Goal: Navigation & Orientation: Find specific page/section

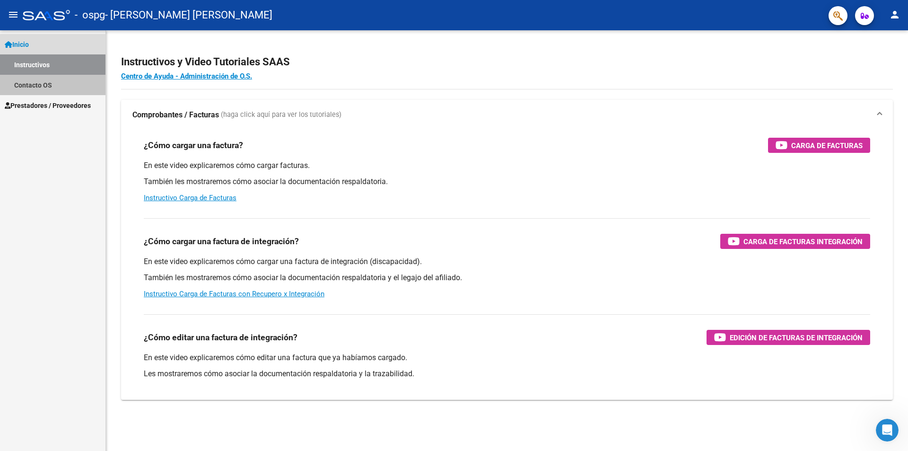
click at [32, 85] on link "Contacto OS" at bounding box center [52, 85] width 105 height 20
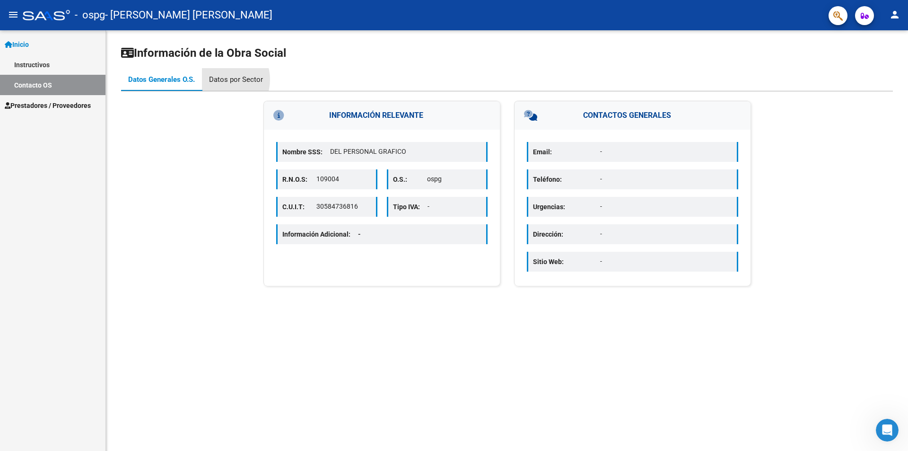
click at [221, 79] on div "Datos por Sector" at bounding box center [236, 79] width 54 height 10
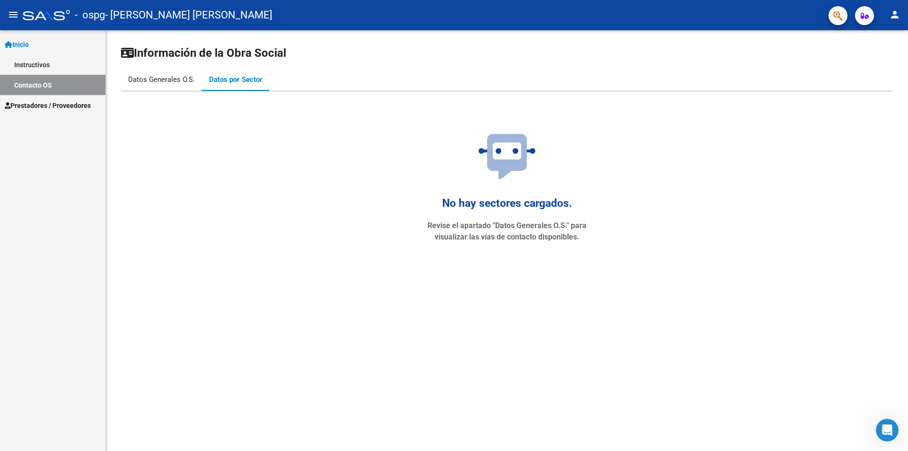
click at [164, 76] on div "Datos Generales O.S." at bounding box center [161, 79] width 67 height 10
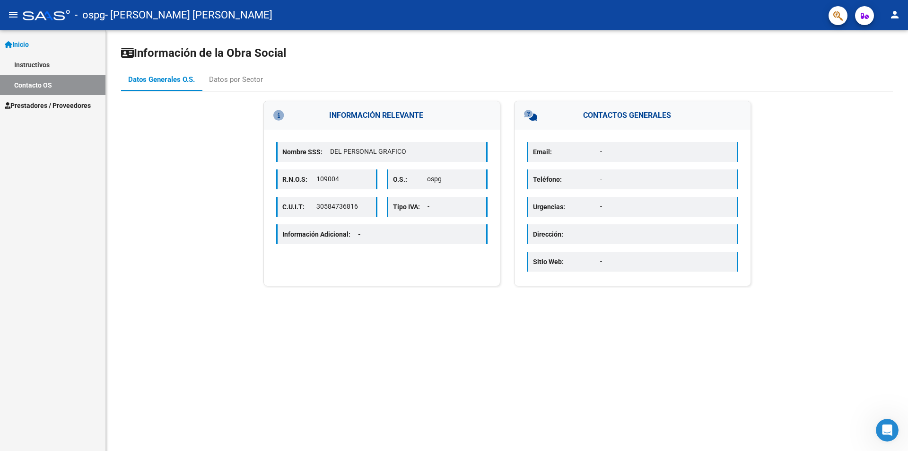
click at [41, 107] on span "Prestadores / Proveedores" at bounding box center [48, 105] width 86 height 10
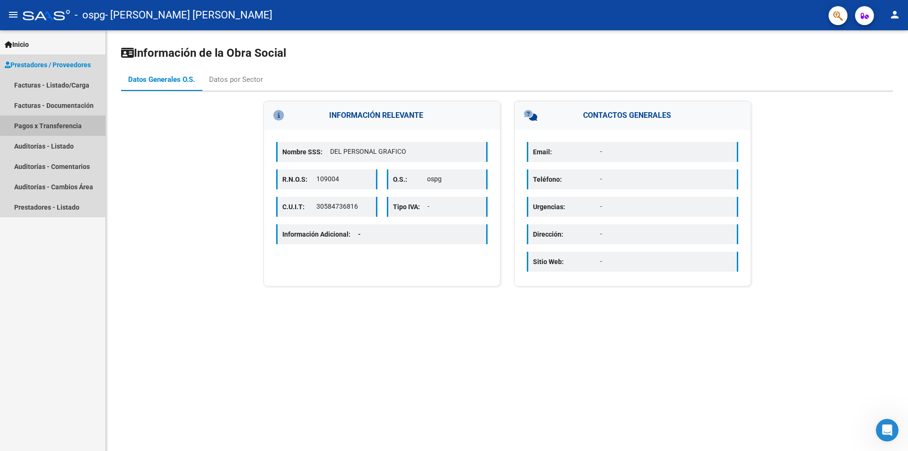
click at [46, 125] on link "Pagos x Transferencia" at bounding box center [52, 125] width 105 height 20
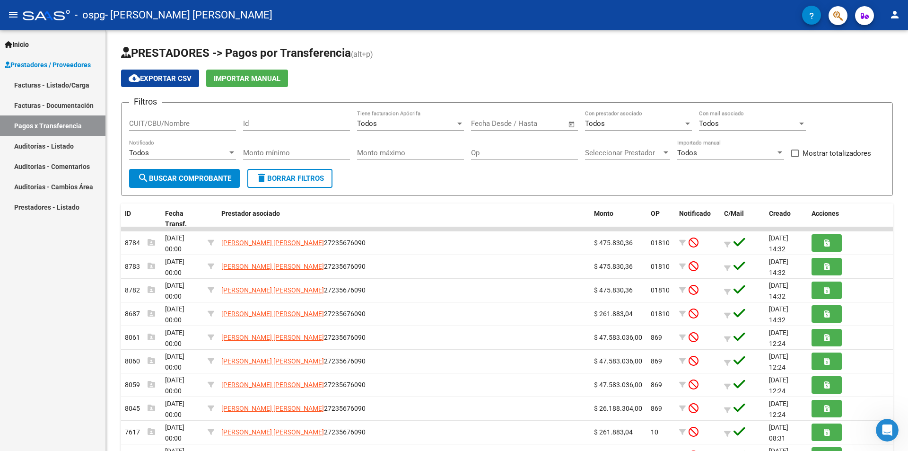
click at [51, 81] on link "Facturas - Listado/Carga" at bounding box center [52, 85] width 105 height 20
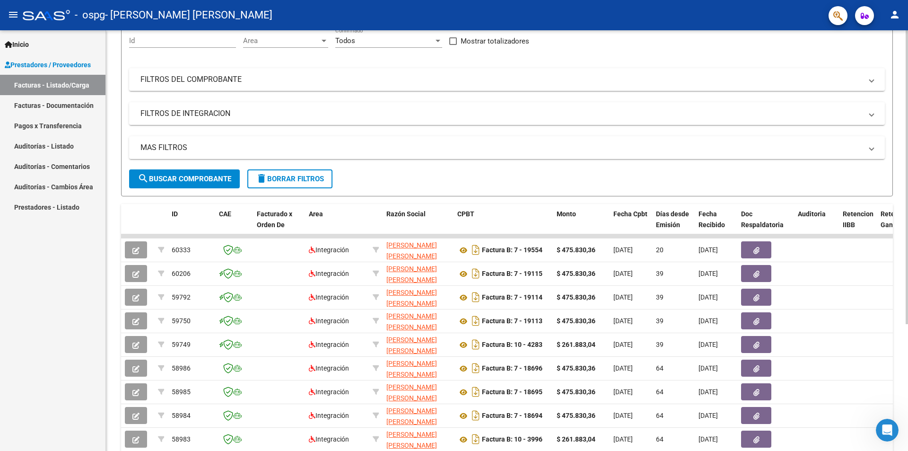
scroll to position [95, 0]
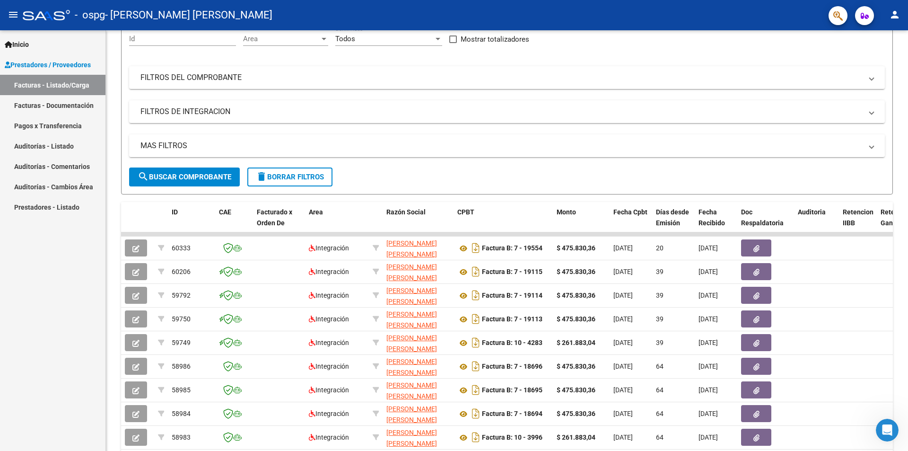
click at [54, 168] on link "Auditorías - Comentarios" at bounding box center [52, 166] width 105 height 20
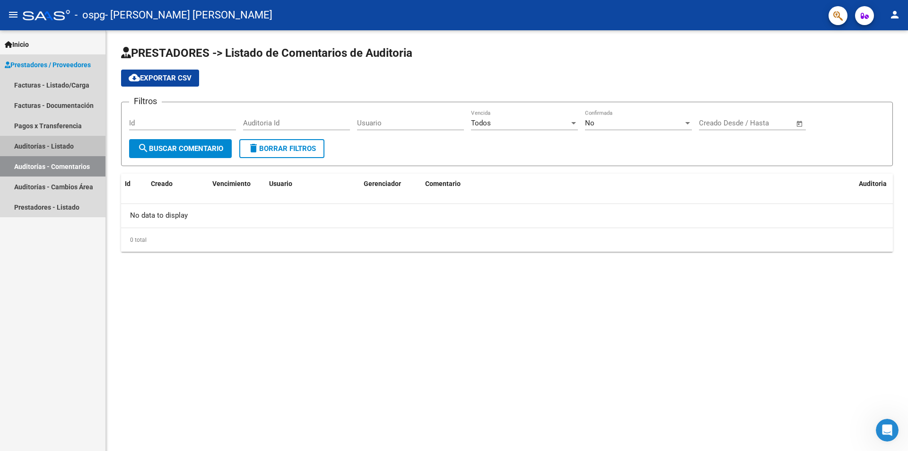
click at [43, 144] on link "Auditorías - Listado" at bounding box center [52, 146] width 105 height 20
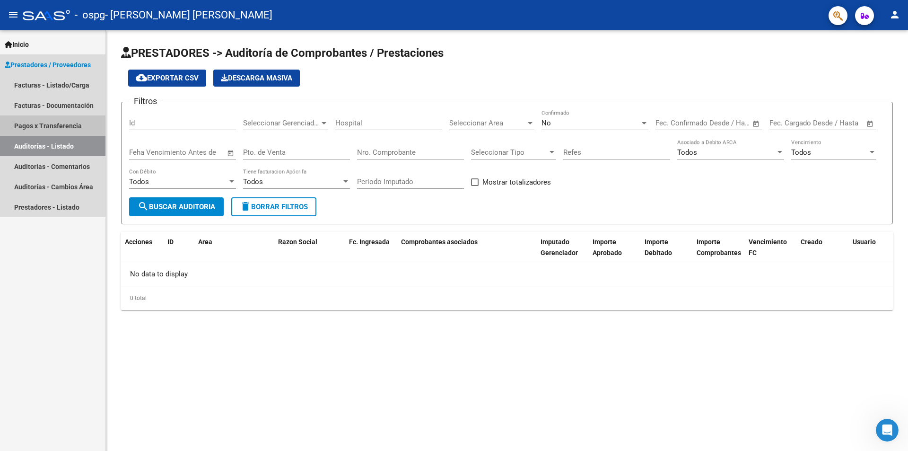
click at [45, 123] on link "Pagos x Transferencia" at bounding box center [52, 125] width 105 height 20
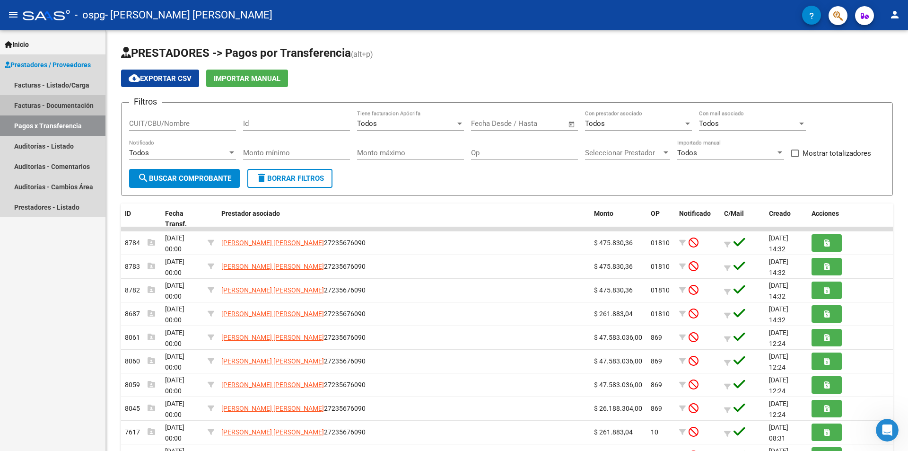
click at [53, 107] on link "Facturas - Documentación" at bounding box center [52, 105] width 105 height 20
